Goal: Information Seeking & Learning: Check status

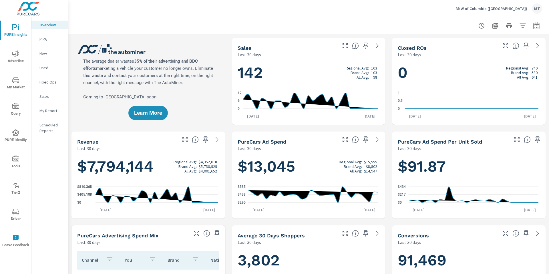
scroll to position [523, 0]
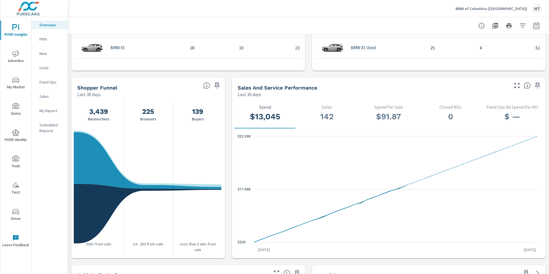
click at [17, 56] on icon "nav menu" at bounding box center [15, 53] width 7 height 7
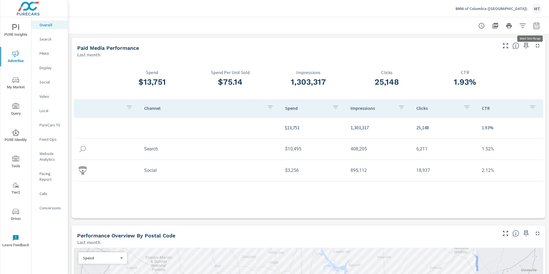
click at [533, 27] on icon "button" at bounding box center [536, 25] width 7 height 7
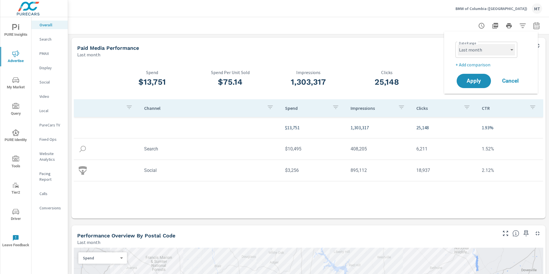
click at [500, 48] on select "Custom [DATE] Last week Last 7 days Last 14 days Last 30 days Last 45 days Last…" at bounding box center [486, 49] width 57 height 11
click at [458, 44] on select "Custom [DATE] Last week Last 7 days Last 14 days Last 30 days Last 45 days Last…" at bounding box center [486, 49] width 57 height 11
select select "Month to date"
click at [479, 64] on p "+ Add comparison" at bounding box center [492, 64] width 73 height 7
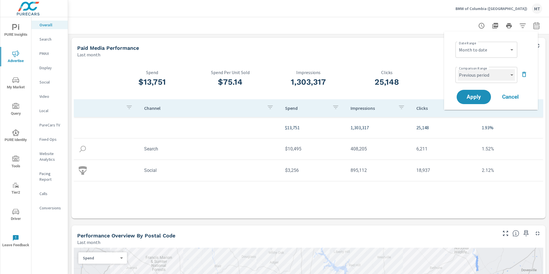
click at [479, 75] on select "Custom Previous period Previous month Previous year" at bounding box center [486, 74] width 57 height 11
click at [458, 69] on select "Custom Previous period Previous month Previous year" at bounding box center [486, 74] width 57 height 11
select select "Previous month"
click at [478, 95] on span "Apply" at bounding box center [473, 96] width 23 height 5
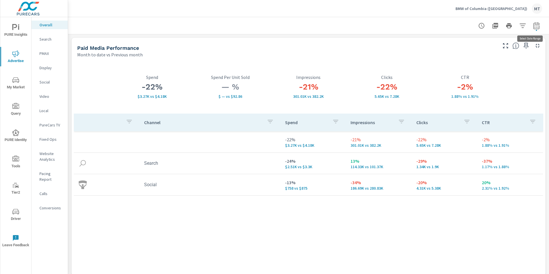
click at [534, 29] on icon "button" at bounding box center [537, 25] width 6 height 7
select select "Month to date"
select select "Previous month"
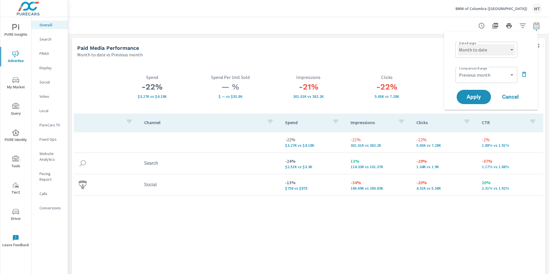
click at [500, 54] on select "Custom [DATE] Last week Last 7 days Last 14 days Last 30 days Last 45 days Last…" at bounding box center [486, 49] width 57 height 11
click at [458, 44] on select "Custom [DATE] Last week Last 7 days Last 14 days Last 30 days Last 45 days Last…" at bounding box center [486, 49] width 57 height 11
select select "custom"
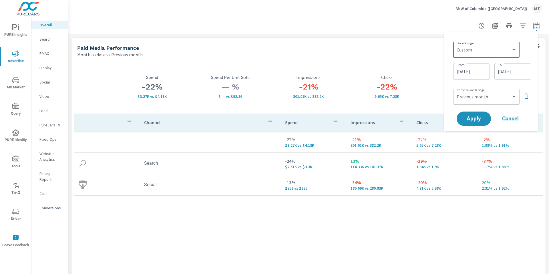
click at [508, 73] on input "[DATE]" at bounding box center [513, 71] width 32 height 11
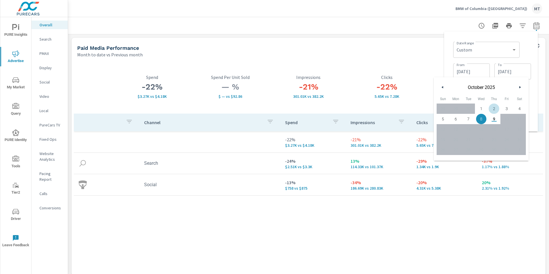
click at [533, 74] on div "Date Range Custom [DATE] Last week Last 7 days Last 14 days Last 30 days Last 4…" at bounding box center [491, 81] width 85 height 91
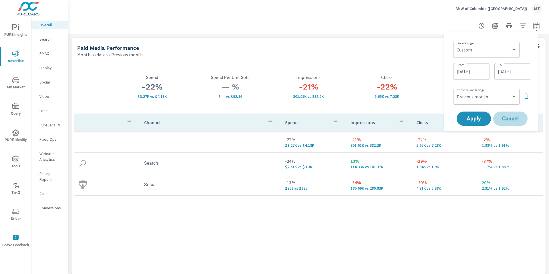
click at [515, 118] on span "Cancel" at bounding box center [510, 118] width 23 height 5
